Goal: Task Accomplishment & Management: Complete application form

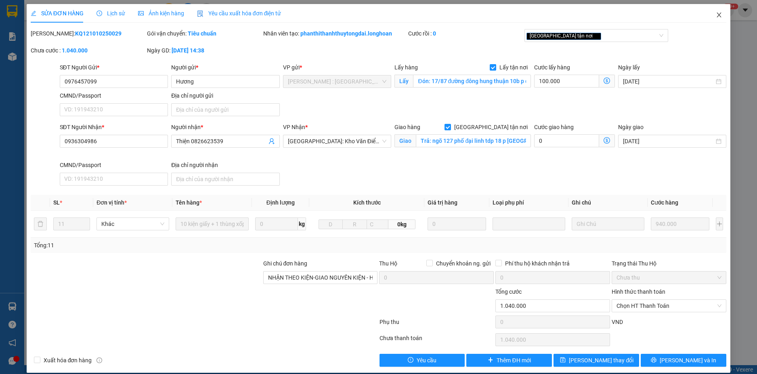
click at [716, 17] on icon "close" at bounding box center [719, 15] width 6 height 6
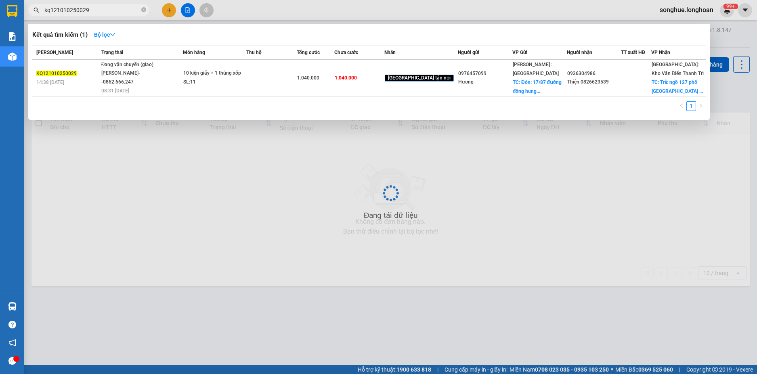
click at [92, 8] on input "kq121010250029" at bounding box center [91, 10] width 95 height 9
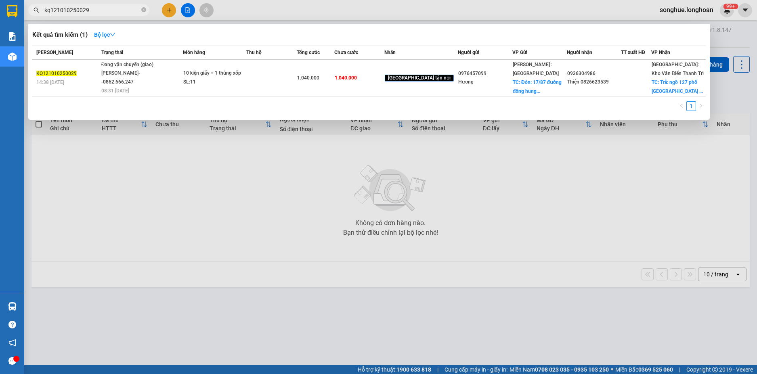
click at [92, 8] on input "kq121010250029" at bounding box center [91, 10] width 95 height 9
paste input "0972003417"
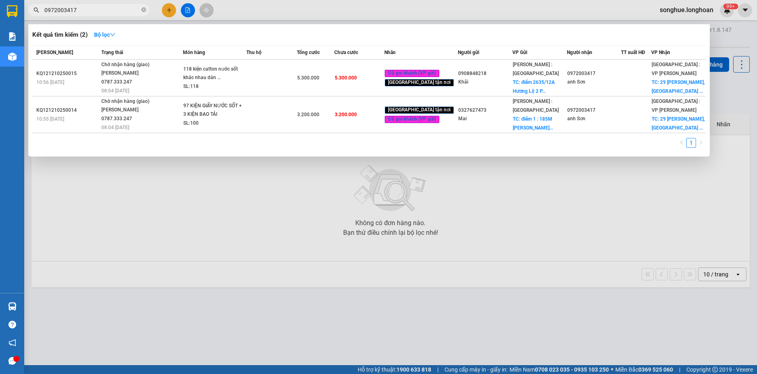
type input "0972003417"
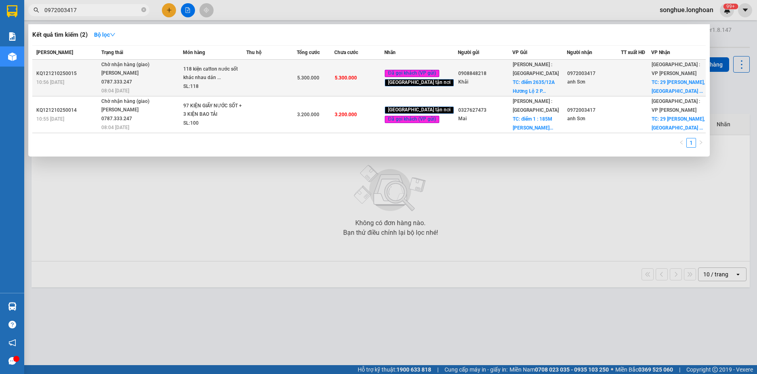
click at [118, 77] on div "[PERSON_NAME] 0787.333.247" at bounding box center [131, 77] width 61 height 17
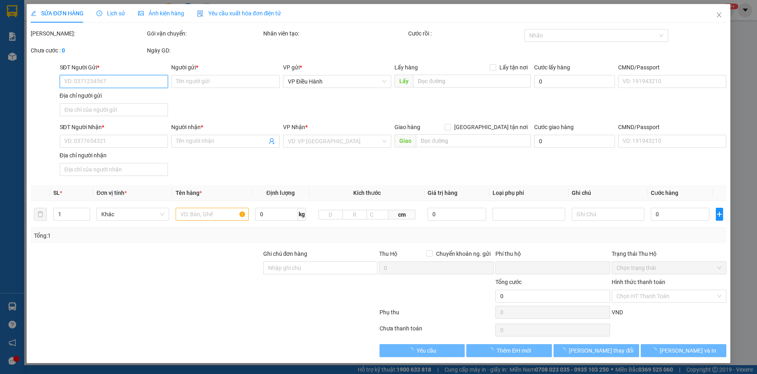
type input "0908848218"
type input "Khải"
checkbox input "true"
type input "điểm 2635/12A Hương Lộ 2 P .[GEOGRAPHIC_DATA] [GEOGRAPHIC_DATA]"
type input "200.000"
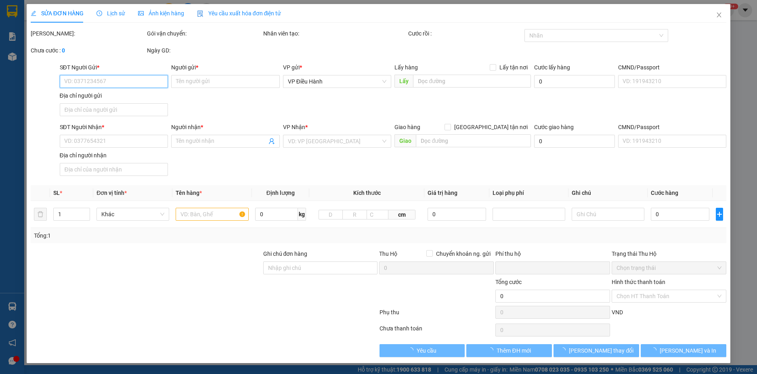
type input "0972003417"
type input "anh Sơn"
checkbox input "true"
type input "29 [PERSON_NAME], [GEOGRAPHIC_DATA] , [GEOGRAPHIC_DATA], [GEOGRAPHIC_DATA]"
type input "0"
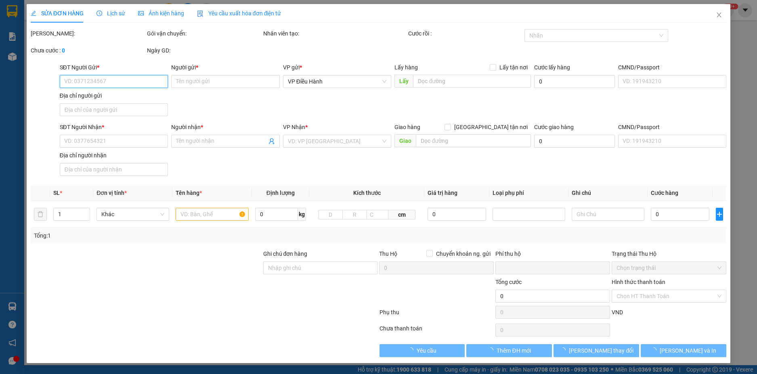
type input "5.300.000"
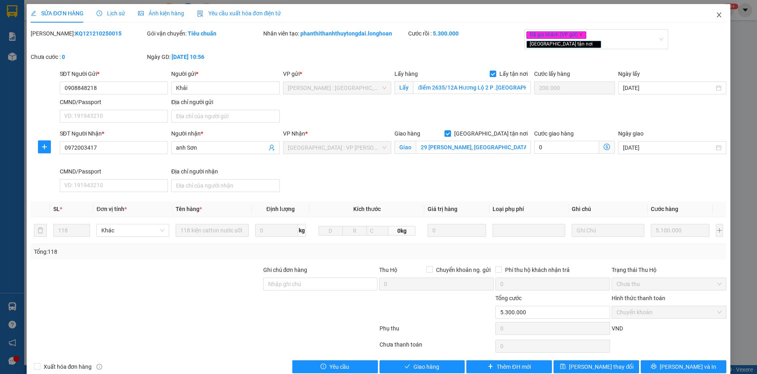
click at [716, 15] on icon "close" at bounding box center [719, 15] width 6 height 6
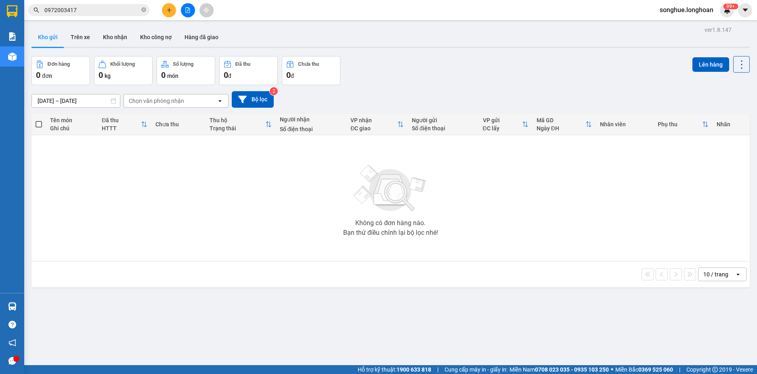
click at [107, 12] on input "0972003417" at bounding box center [91, 10] width 95 height 9
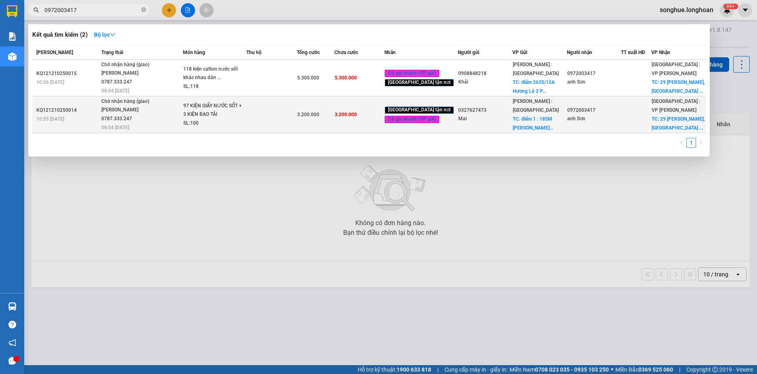
click at [110, 106] on div "[PERSON_NAME] 0787.333.247" at bounding box center [131, 114] width 61 height 17
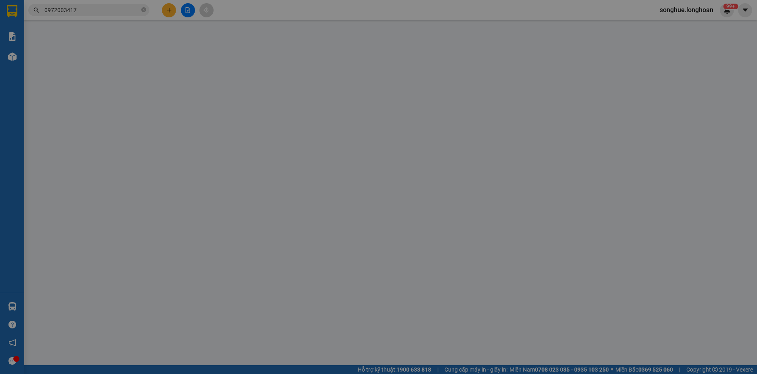
type input "0327627473"
type input "Mai"
checkbox input "true"
type input "điểm 1 : 185M [PERSON_NAME], P5, Q6"
type input "200.000"
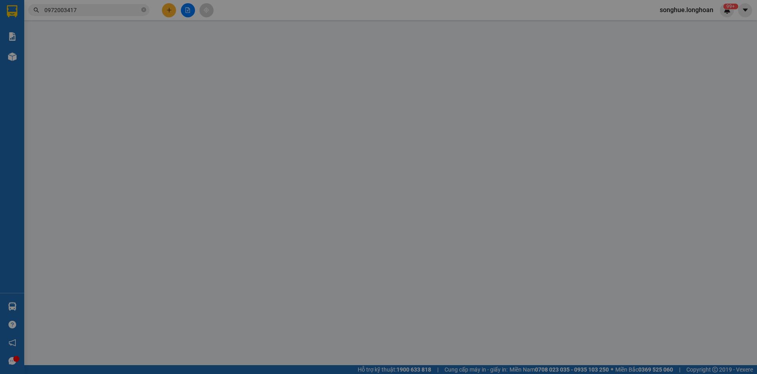
type input "0972003417"
type input "anh Sơn"
checkbox input "true"
type input "29 [PERSON_NAME], [GEOGRAPHIC_DATA] , [GEOGRAPHIC_DATA], [GEOGRAPHIC_DATA]"
type input "NHẬN GIAO NGUYÊN KIỆN HÀNG HƯ VỠ ĐỀN THEO CHÍNH SÁCH"
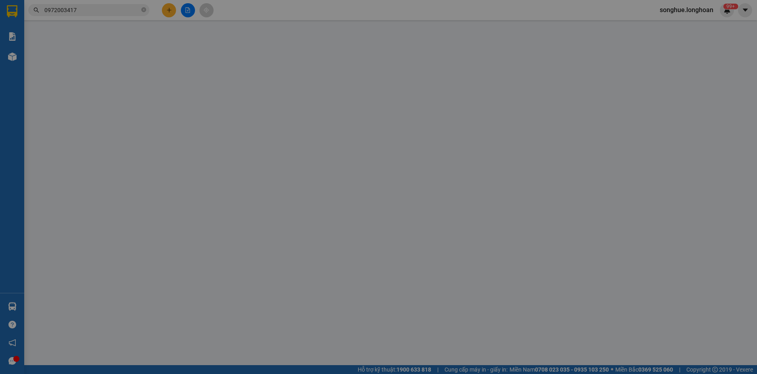
type input "0"
type input "3.200.000"
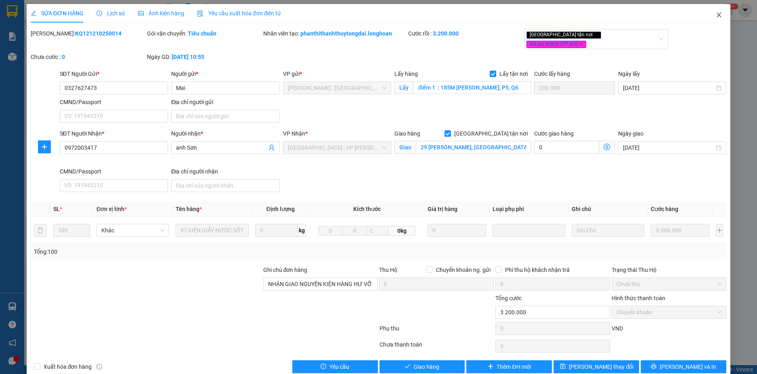
click at [721, 20] on span "Close" at bounding box center [719, 15] width 23 height 23
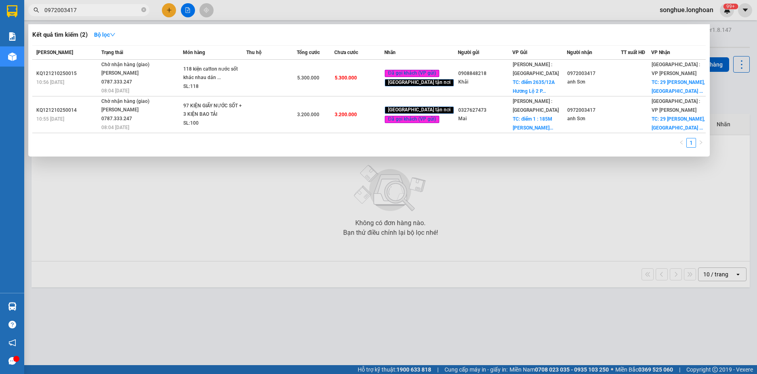
click at [78, 7] on input "0972003417" at bounding box center [91, 10] width 95 height 9
click at [141, 6] on span "0972003417" at bounding box center [88, 10] width 121 height 12
click at [143, 7] on span at bounding box center [143, 10] width 5 height 8
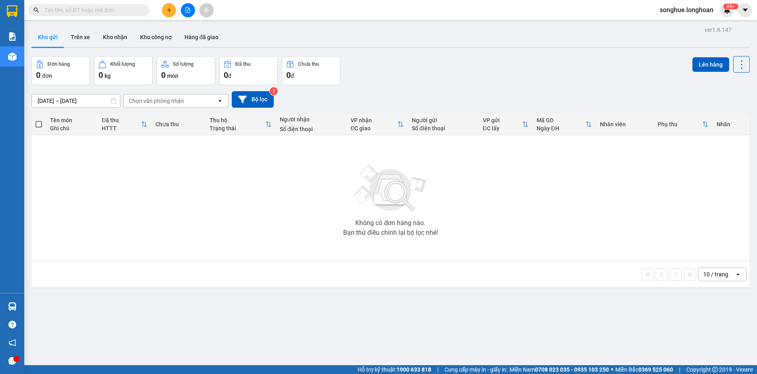
paste input "0972003417"
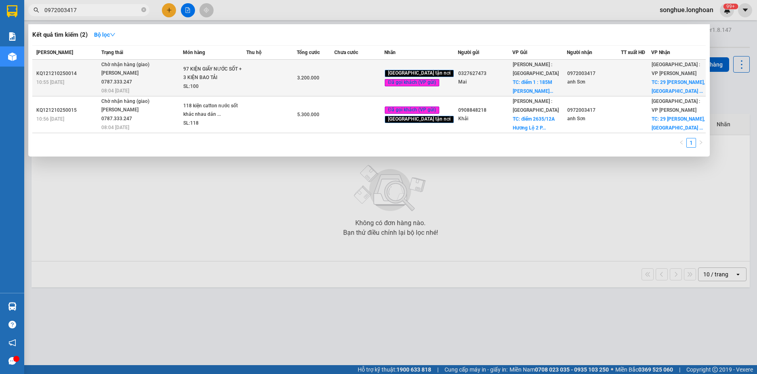
type input "0972003417"
click at [102, 83] on td "Chờ nhận hàng (giao) [PERSON_NAME] 0787.333.247 08:04 [DATE]" at bounding box center [141, 78] width 84 height 37
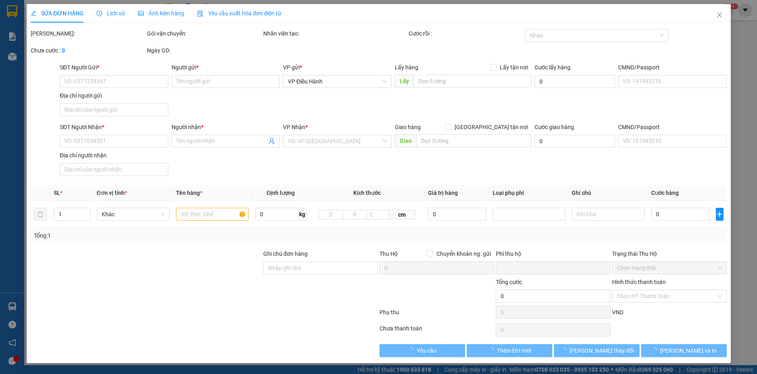
type input "0327627473"
type input "Mai"
checkbox input "true"
type input "điểm 1 : 185M [PERSON_NAME], P5, Q6"
type input "200.000"
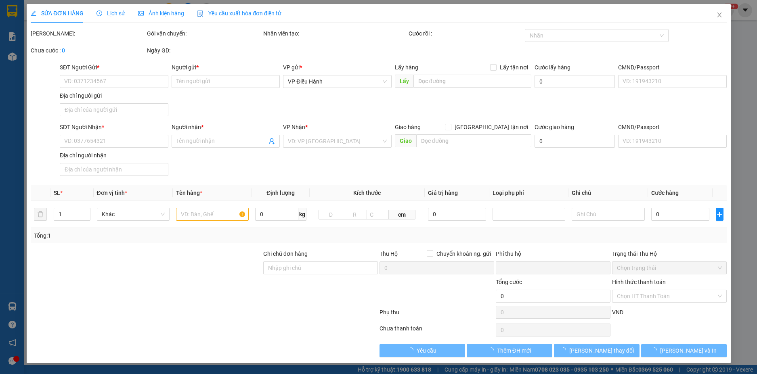
type input "0972003417"
type input "anh Sơn"
checkbox input "true"
type input "29 [PERSON_NAME], [GEOGRAPHIC_DATA] , [GEOGRAPHIC_DATA], [GEOGRAPHIC_DATA]"
type input "NHẬN GIAO NGUYÊN KIỆN HÀNG HƯ VỠ ĐỀN THEO CHÍNH SÁCH"
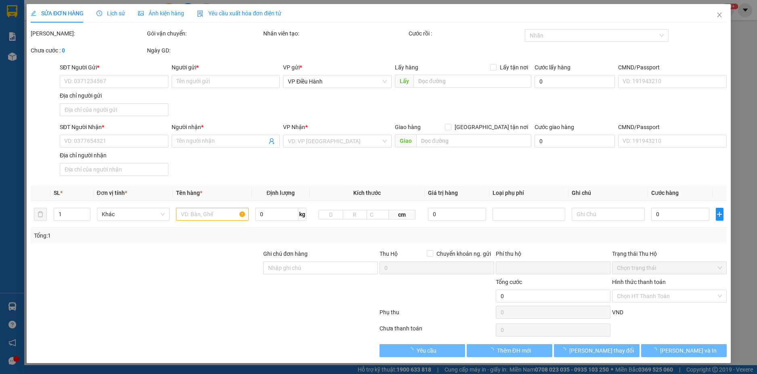
type input "0"
type input "3.200.000"
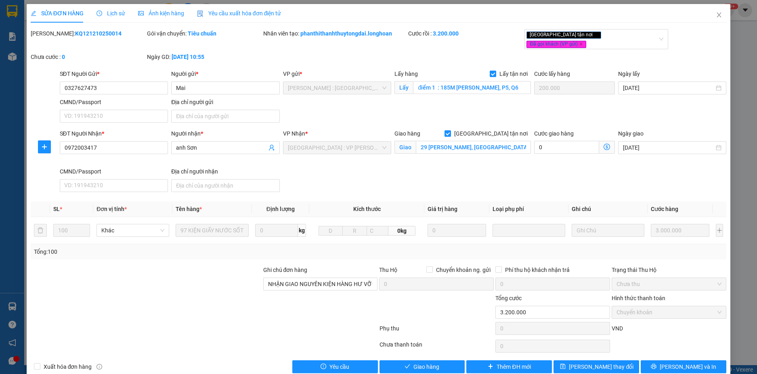
click at [109, 12] on span "Lịch sử" at bounding box center [110, 13] width 29 height 6
